Goal: Find contact information: Obtain details needed to contact an individual or organization

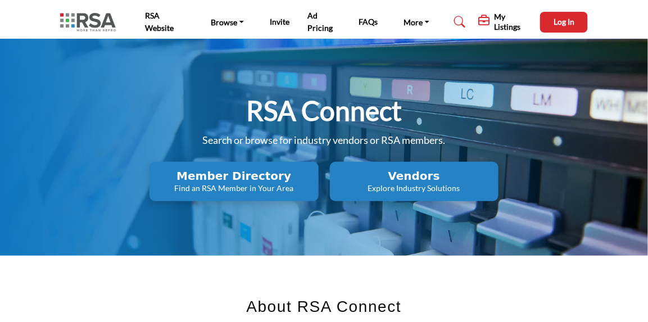
click at [440, 169] on h2 "Vendors" at bounding box center [414, 175] width 162 height 13
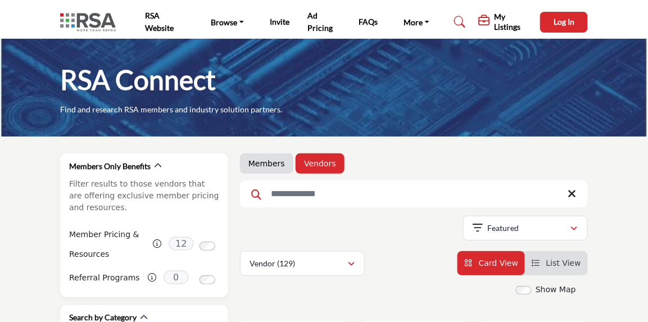
click at [305, 196] on input "Search Keyword" at bounding box center [414, 193] width 348 height 27
type input "***"
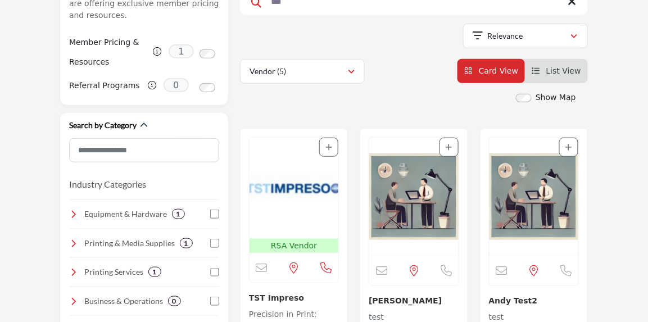
scroll to position [317, 0]
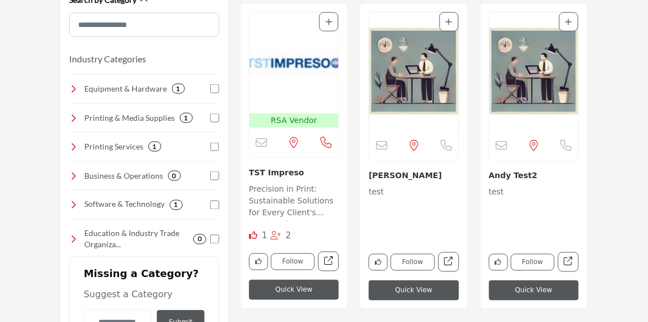
click at [265, 207] on p "Precision in Print: Sustainable Solutions for Every Client's Needs. With a stro…" at bounding box center [294, 203] width 90 height 38
click at [280, 174] on link "TST Impreso" at bounding box center [276, 172] width 55 height 9
click at [286, 54] on img "Open Listing in new tab" at bounding box center [293, 62] width 89 height 101
click at [281, 174] on link "TST Impreso" at bounding box center [276, 172] width 55 height 9
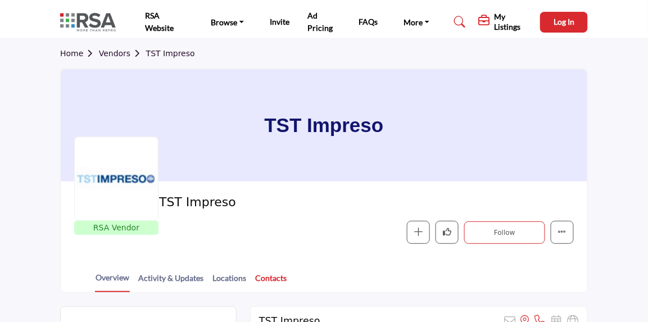
click at [270, 274] on link "Contacts" at bounding box center [270, 282] width 33 height 20
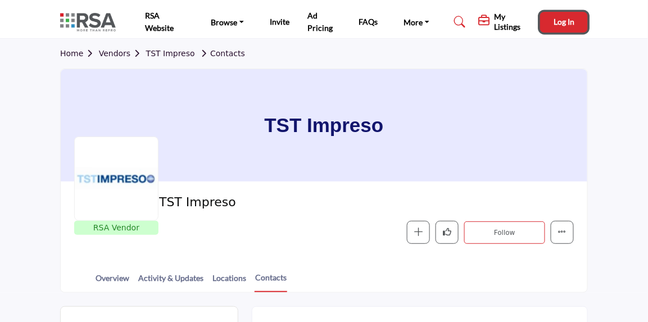
click at [559, 20] on span "Log In" at bounding box center [563, 22] width 21 height 10
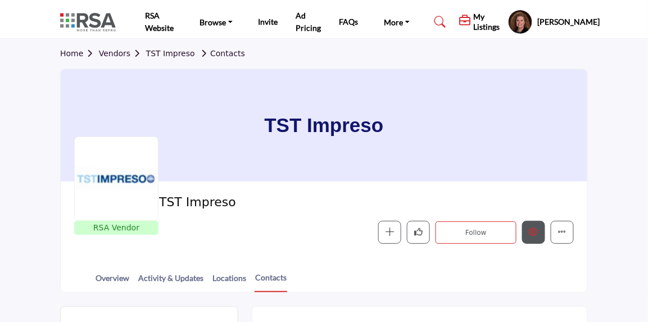
click at [534, 233] on icon "Edit company" at bounding box center [533, 232] width 8 height 8
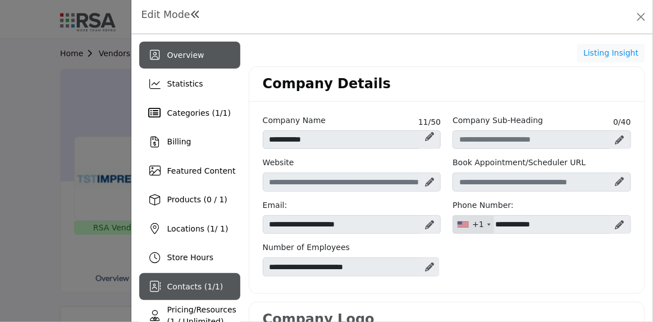
click at [183, 285] on span "Contacts ( 1 / 1 )" at bounding box center [195, 286] width 56 height 9
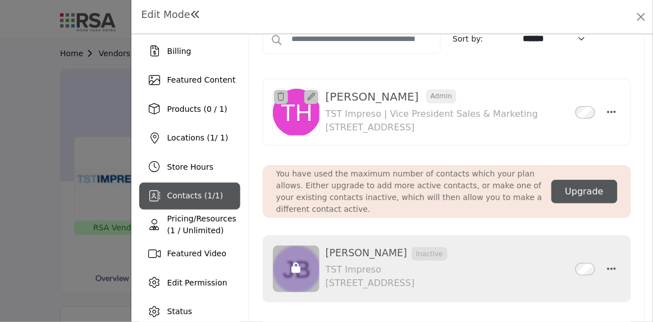
scroll to position [107, 0]
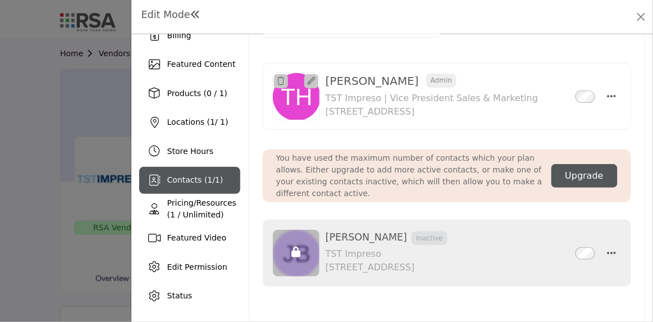
click at [607, 48] on div "We couldn't find anything matching your search Try Again [PERSON_NAME] Admin In…" at bounding box center [447, 179] width 368 height 266
click at [640, 12] on button "Close" at bounding box center [642, 17] width 16 height 16
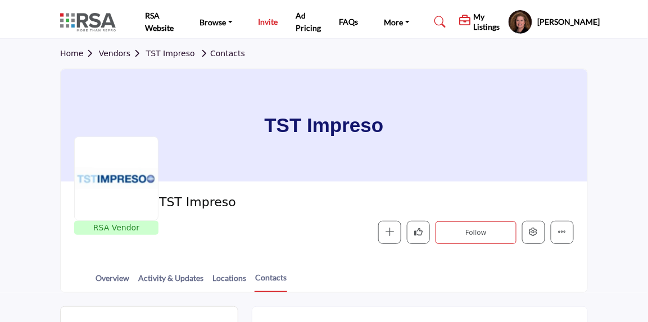
click at [266, 22] on link "Invite" at bounding box center [268, 22] width 20 height 10
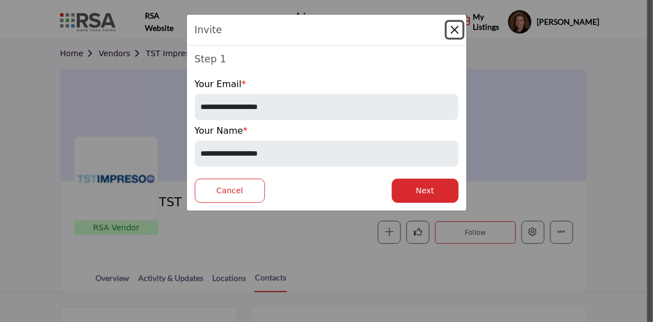
click at [452, 28] on button "Close" at bounding box center [455, 30] width 16 height 16
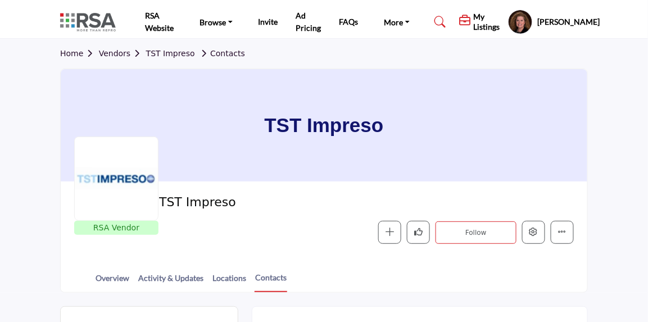
click at [301, 22] on li "Ad Pricing" at bounding box center [308, 22] width 25 height 25
click at [311, 31] on link "Ad Pricing" at bounding box center [308, 22] width 25 height 22
click at [299, 20] on link "Ad Pricing" at bounding box center [308, 22] width 25 height 22
